Goal: Information Seeking & Learning: Understand process/instructions

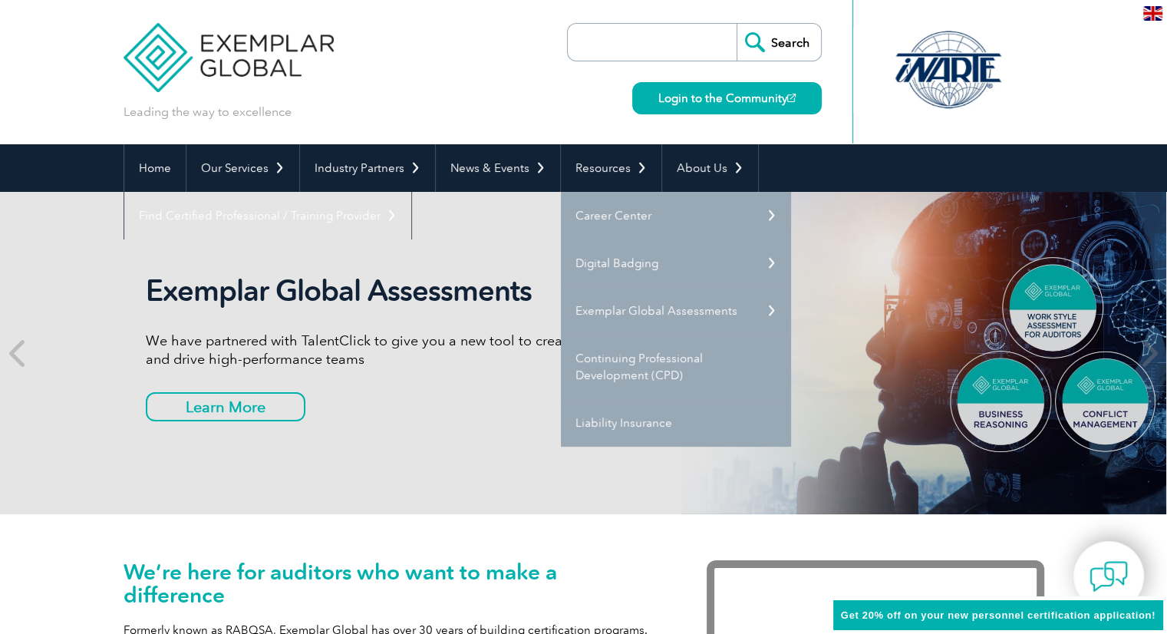
drag, startPoint x: 916, startPoint y: 282, endPoint x: 906, endPoint y: 285, distance: 10.2
click at [915, 283] on div "Exemplar Global Assessments We have partnered with TalentClick to give you a ne…" at bounding box center [583, 353] width 921 height 322
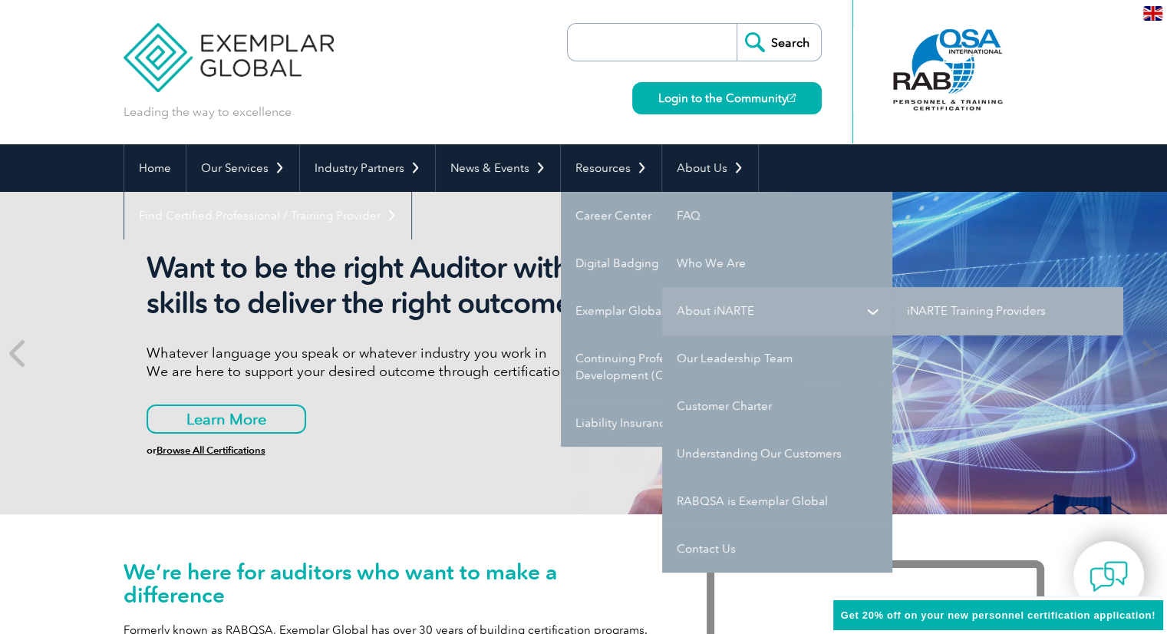
click at [706, 308] on link "About iNARTE" at bounding box center [777, 311] width 230 height 48
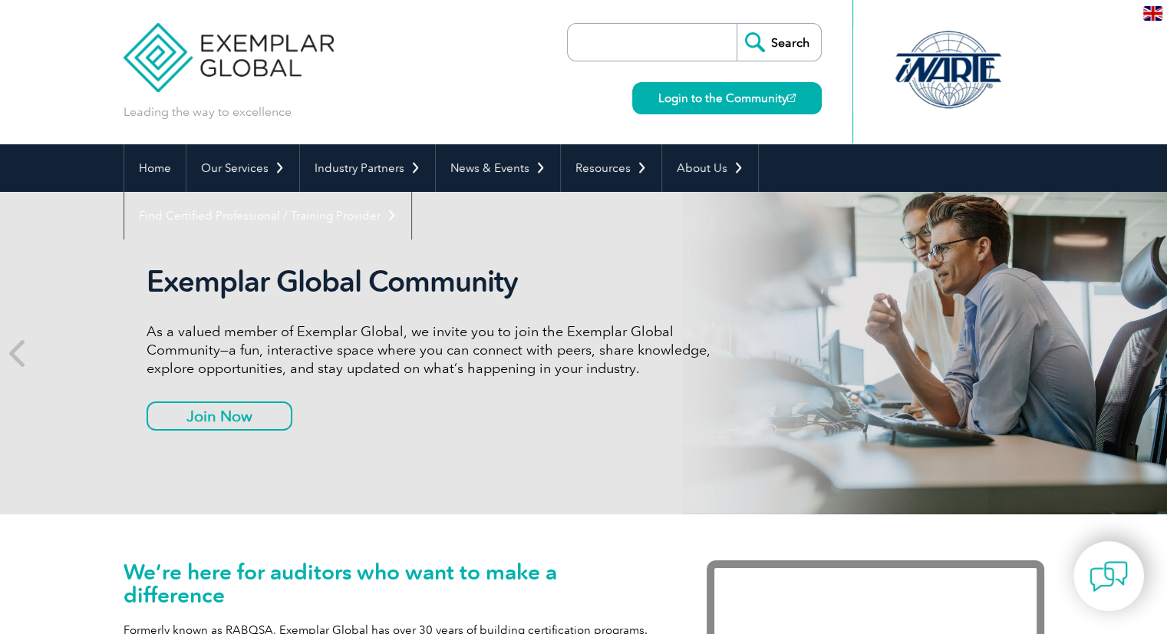
click at [734, 108] on link "Login to the Community" at bounding box center [727, 98] width 190 height 32
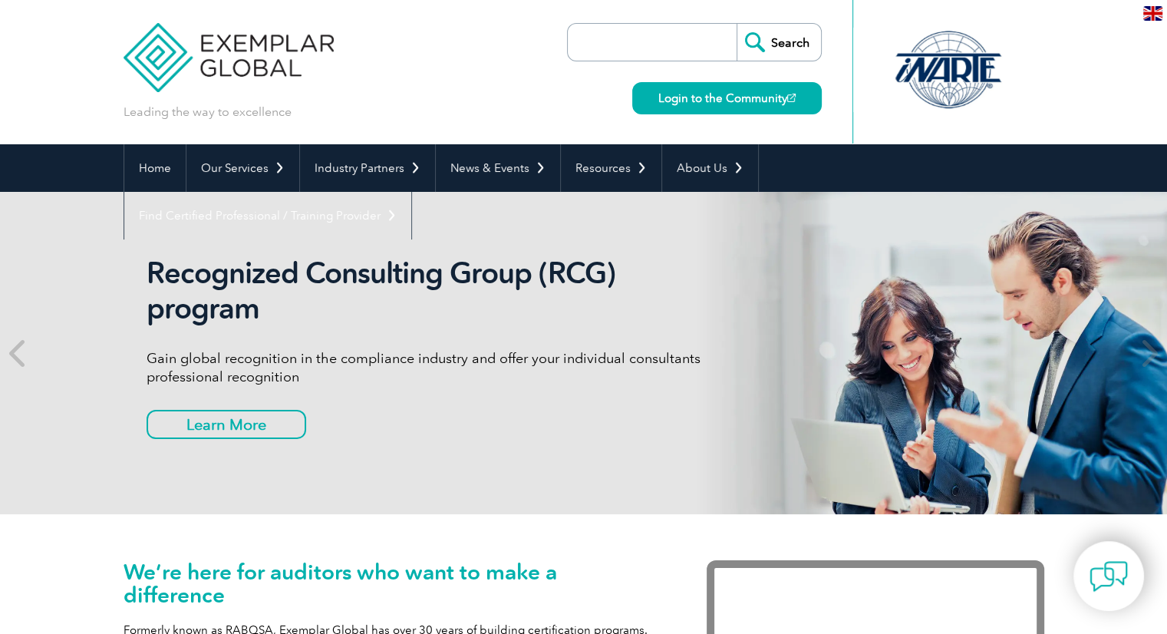
click at [1153, 16] on img at bounding box center [1152, 13] width 19 height 15
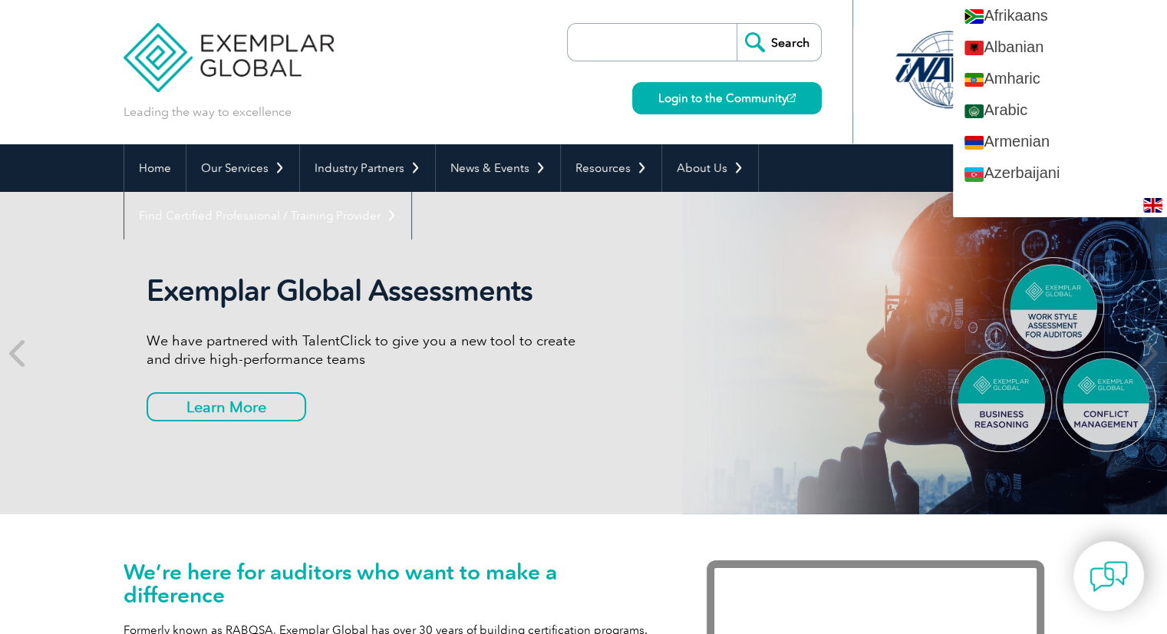
click at [869, 29] on div at bounding box center [862, 71] width 19 height 143
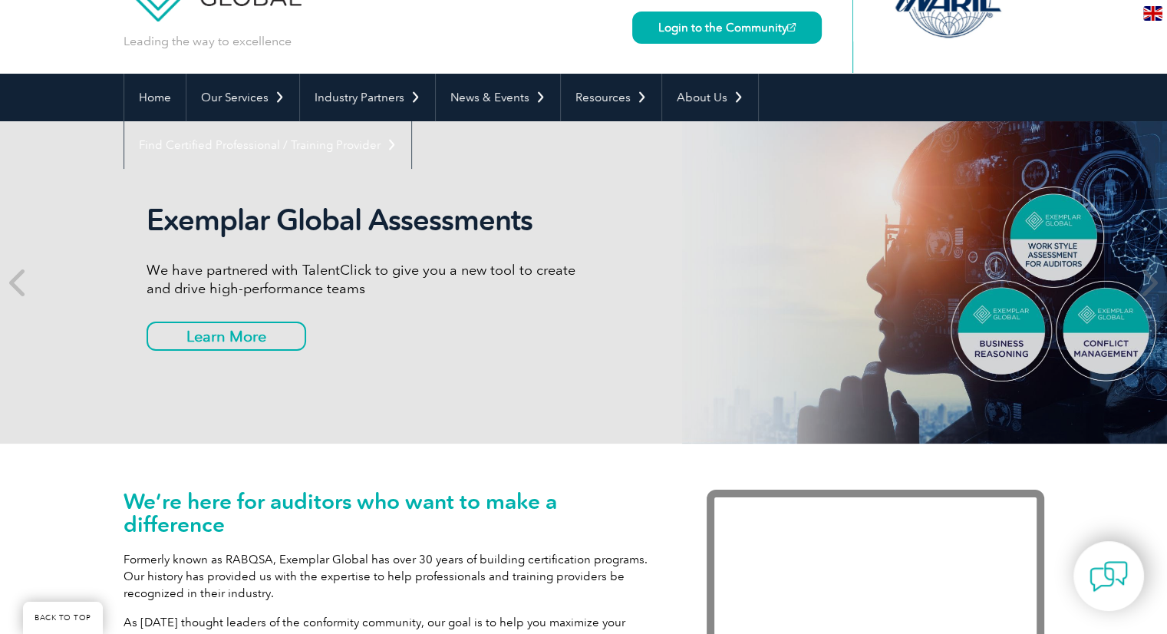
scroll to position [153, 0]
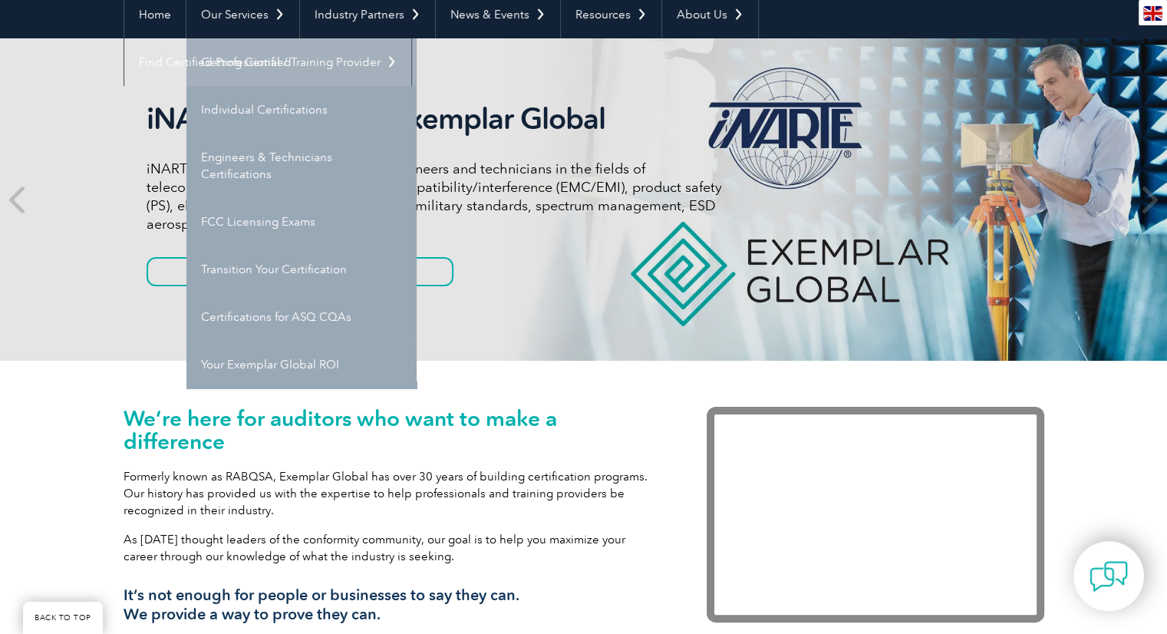
click at [259, 53] on link "Getting Certified" at bounding box center [301, 62] width 230 height 48
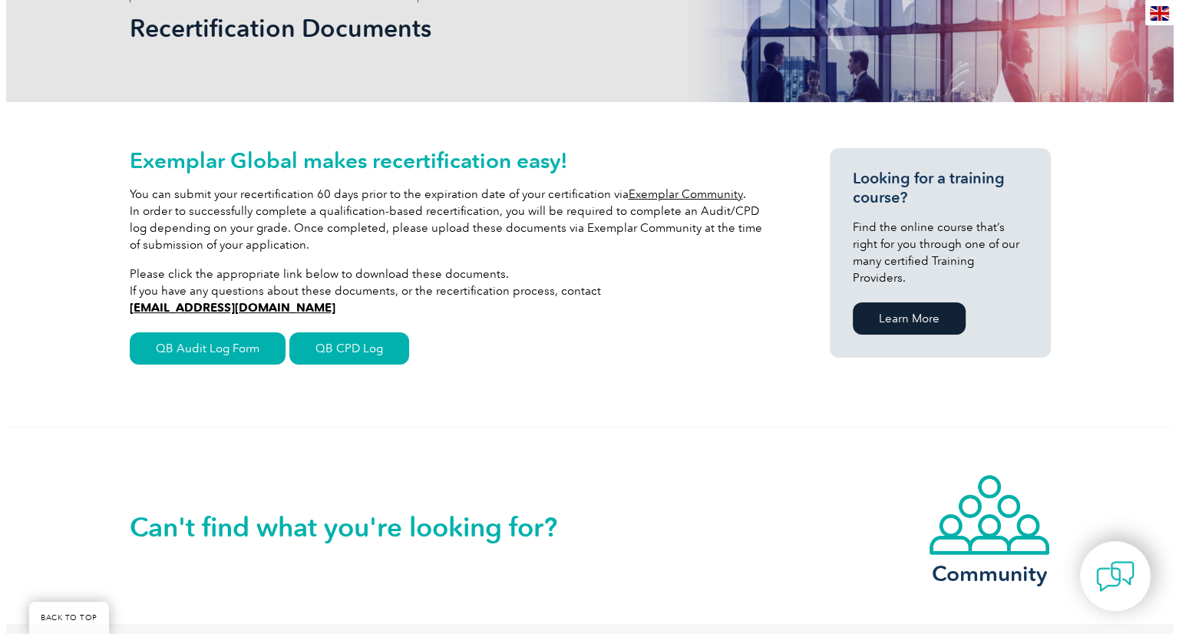
scroll to position [307, 0]
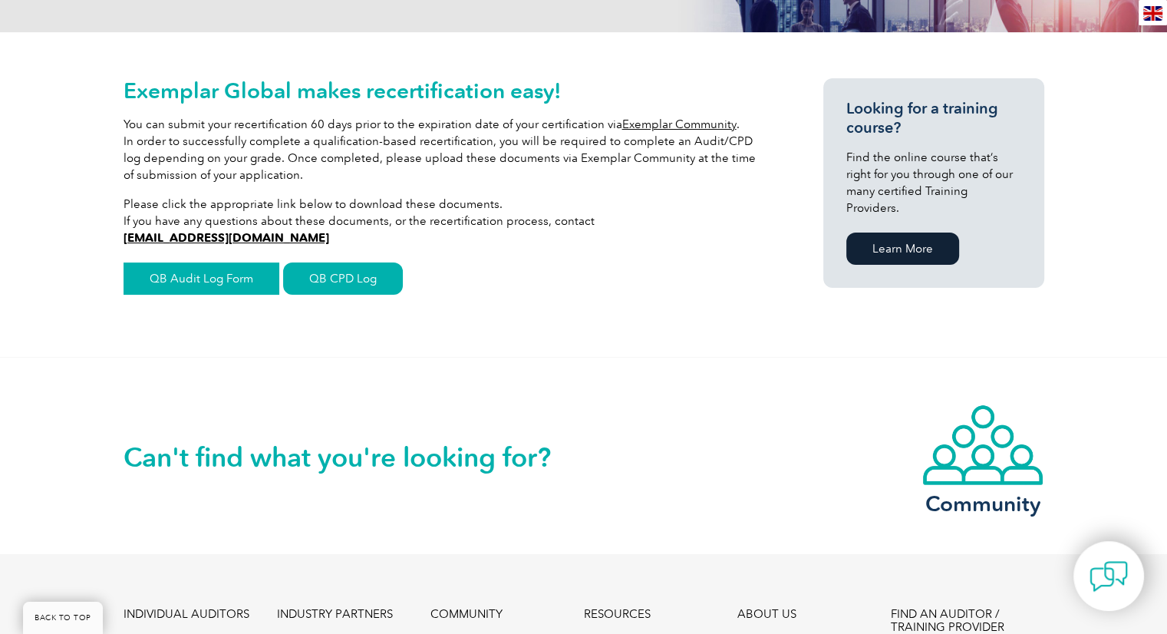
click at [196, 286] on link "QB Audit Log Form" at bounding box center [202, 278] width 156 height 32
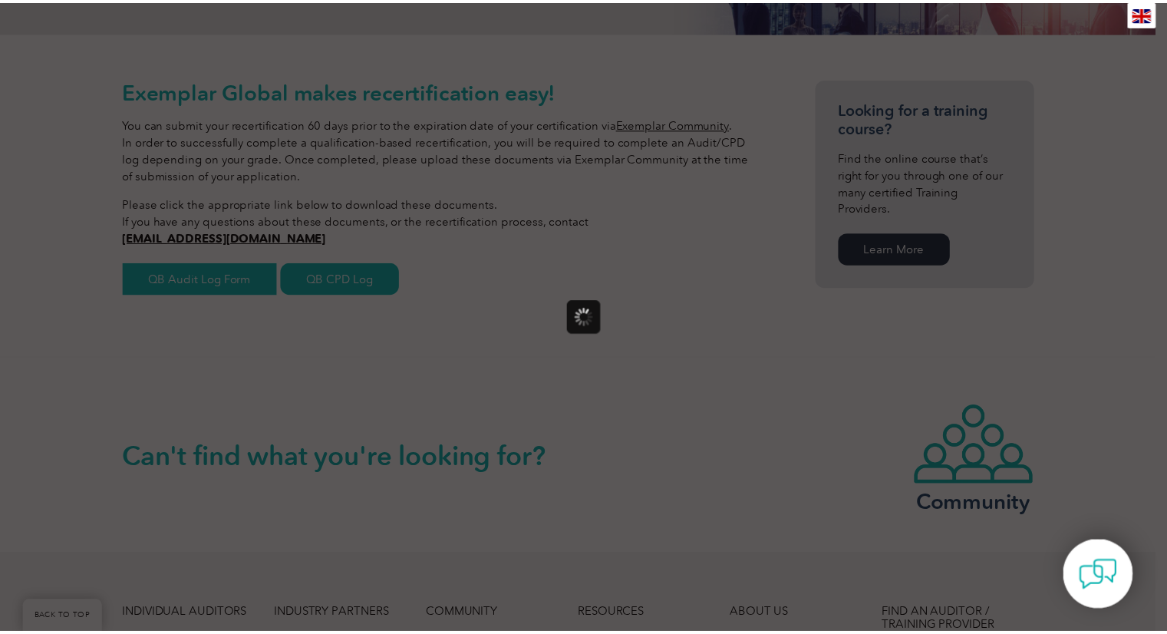
scroll to position [0, 0]
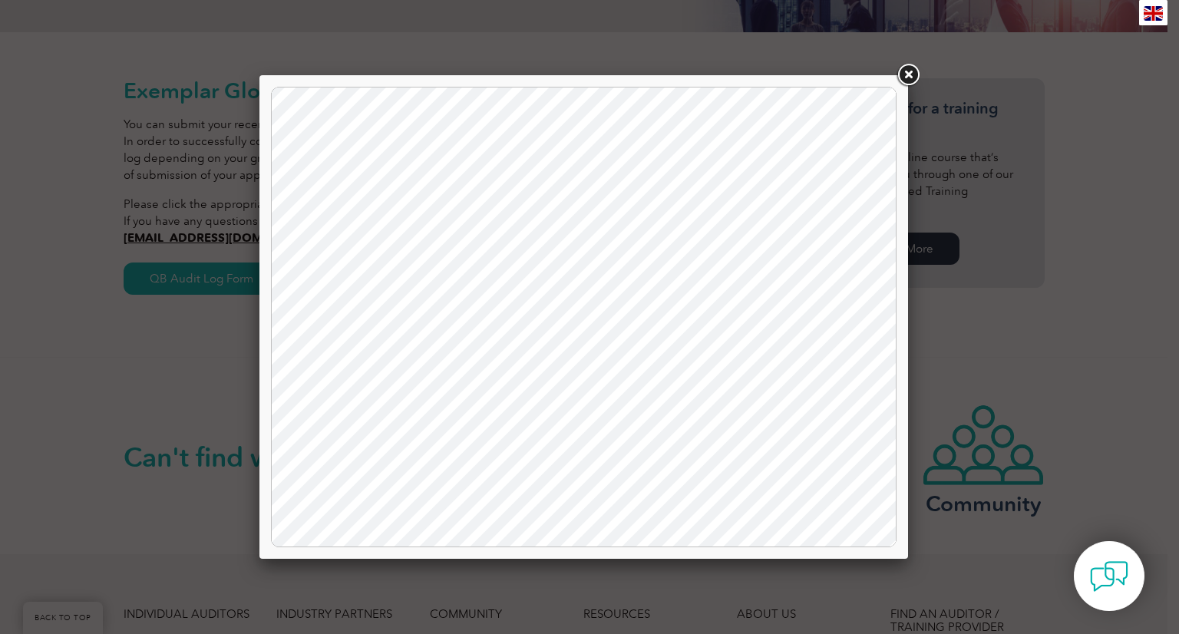
click at [912, 71] on link at bounding box center [908, 75] width 28 height 28
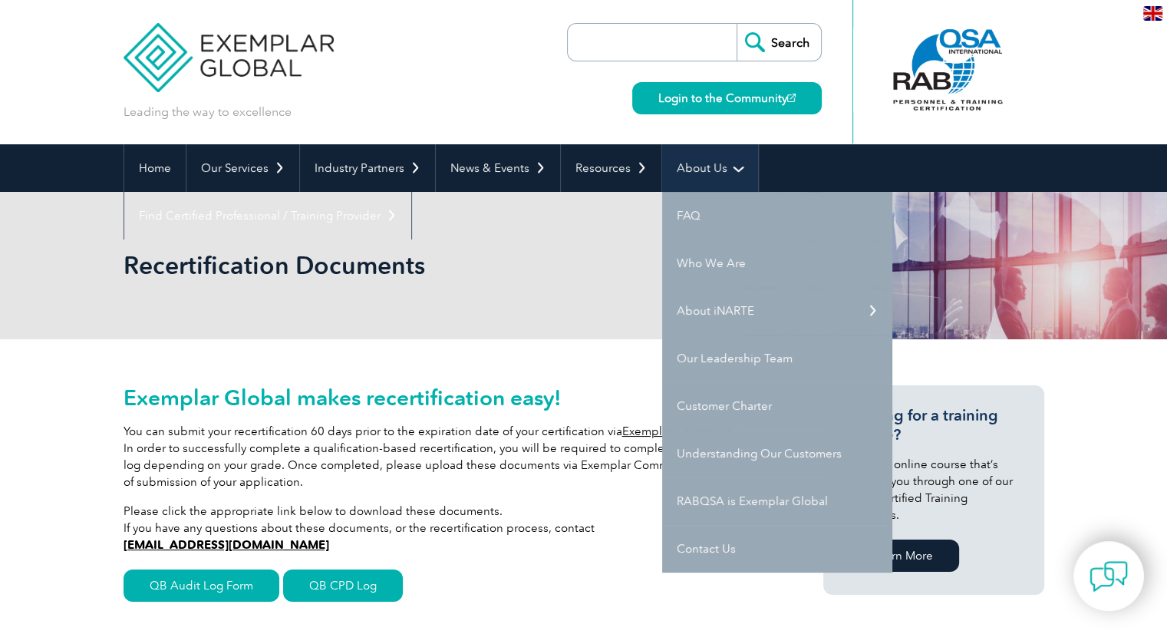
click at [721, 168] on link "About Us" at bounding box center [710, 168] width 96 height 48
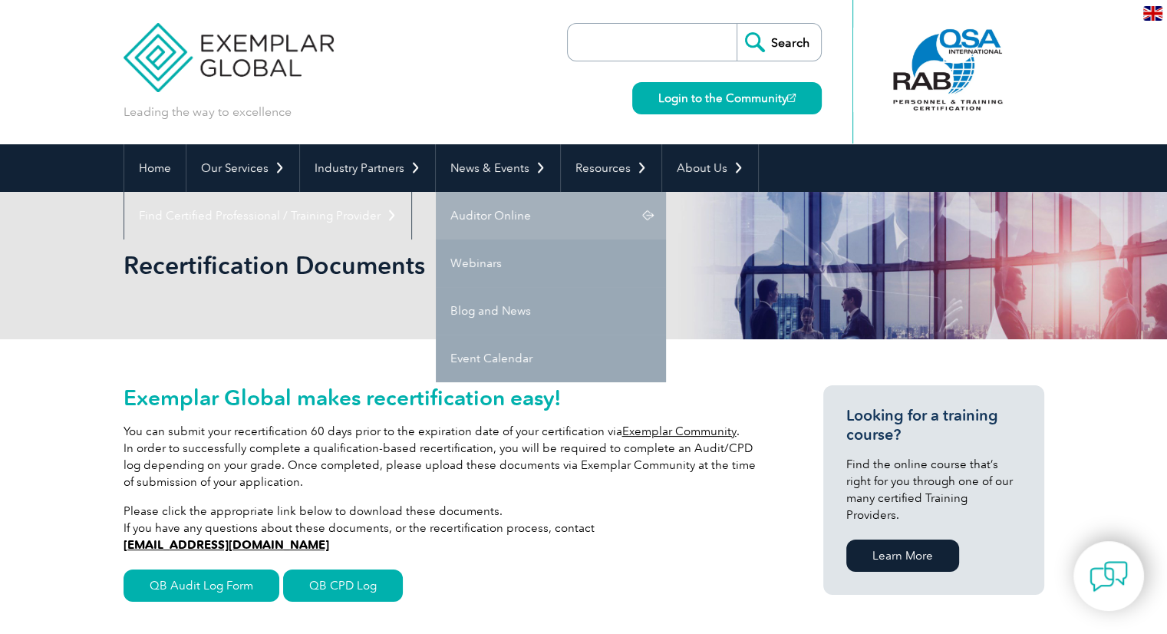
click at [531, 209] on link "Auditor Online" at bounding box center [551, 216] width 230 height 48
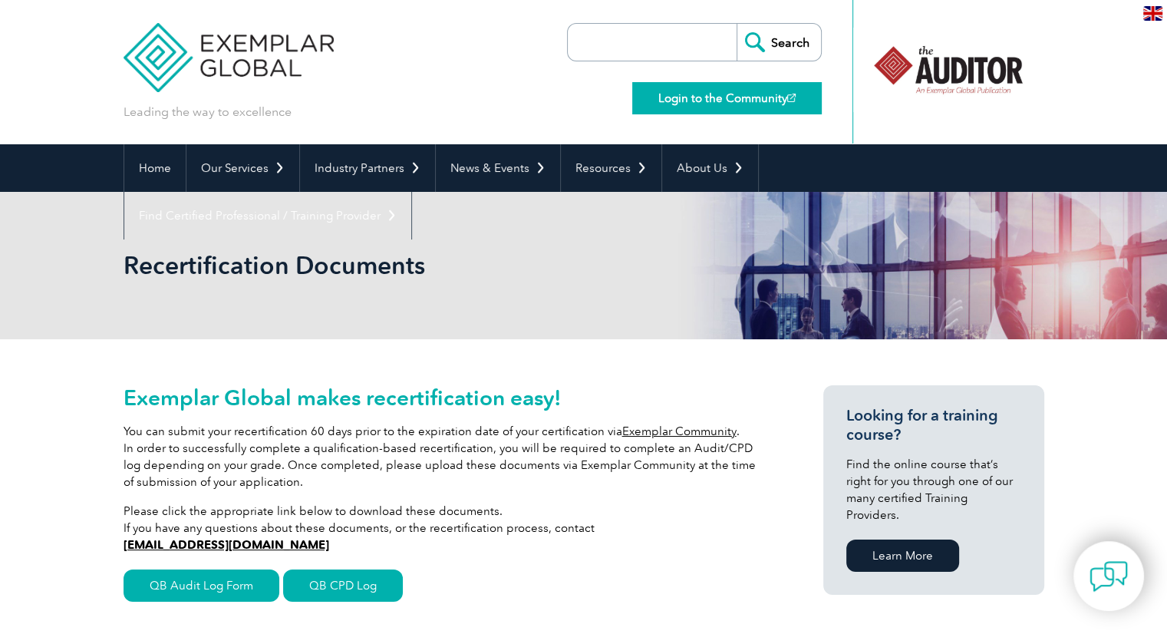
click at [754, 98] on link "Login to the Community" at bounding box center [727, 98] width 190 height 32
